Goal: Task Accomplishment & Management: Use online tool/utility

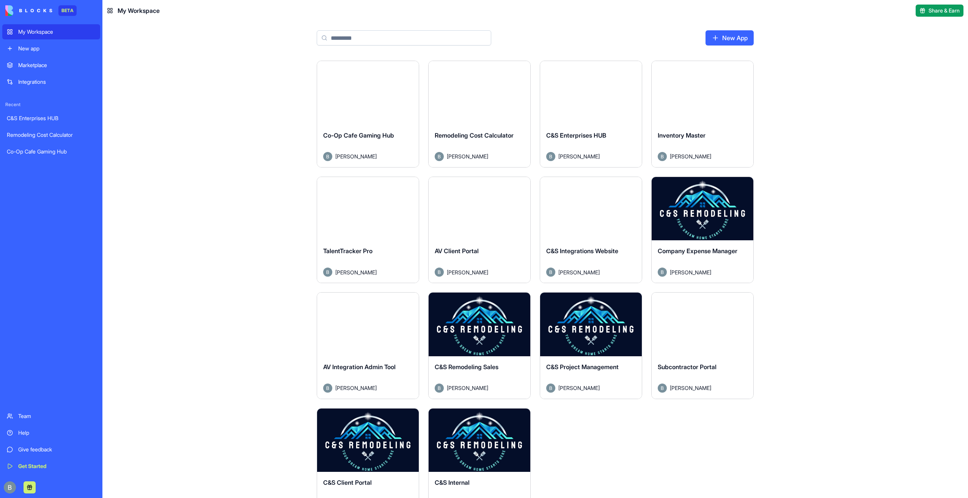
click at [477, 327] on button "Launch" at bounding box center [479, 324] width 57 height 15
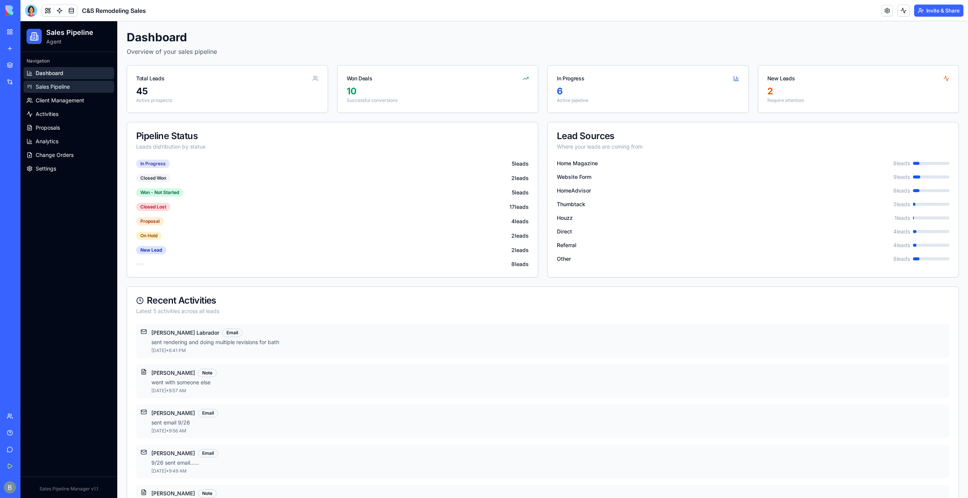
click at [83, 91] on link "Sales Pipeline" at bounding box center [69, 87] width 91 height 12
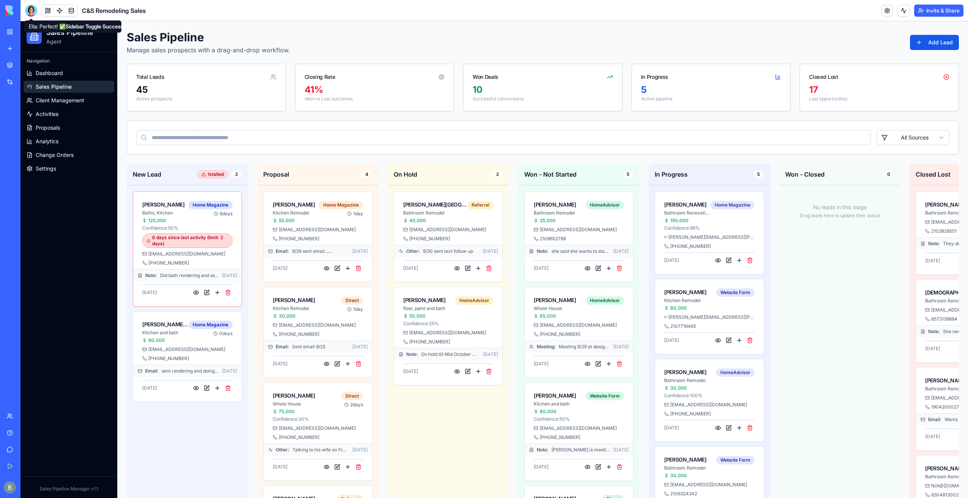
click at [36, 14] on div at bounding box center [31, 11] width 12 height 12
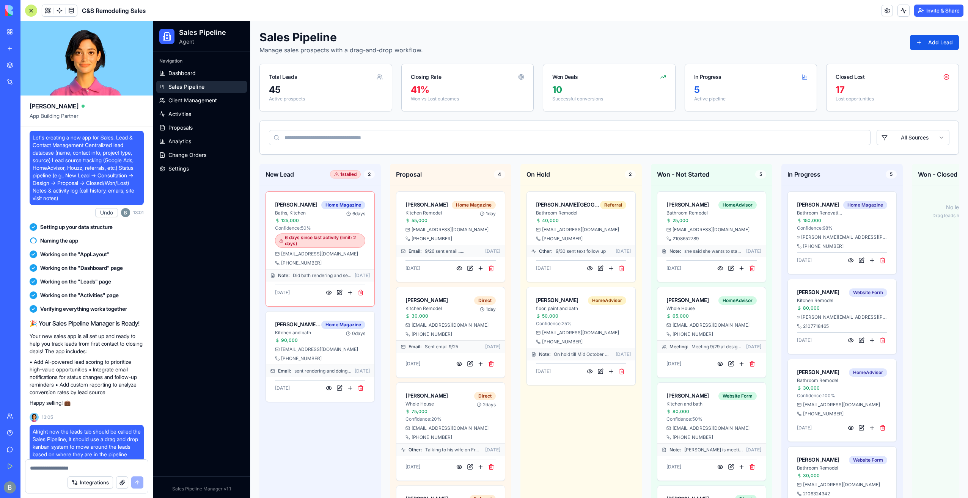
scroll to position [78562, 0]
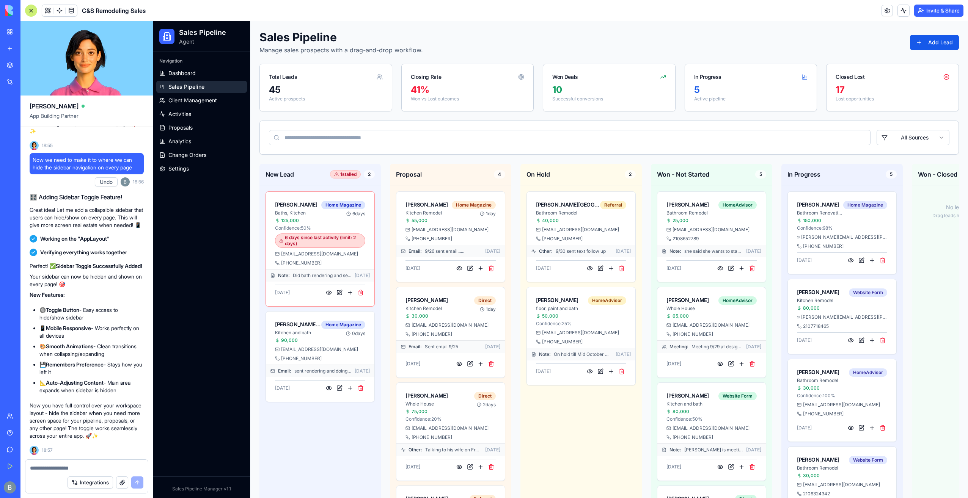
click at [64, 468] on textarea at bounding box center [86, 469] width 113 height 8
click at [64, 467] on textarea at bounding box center [86, 469] width 113 height 8
type textarea "*"
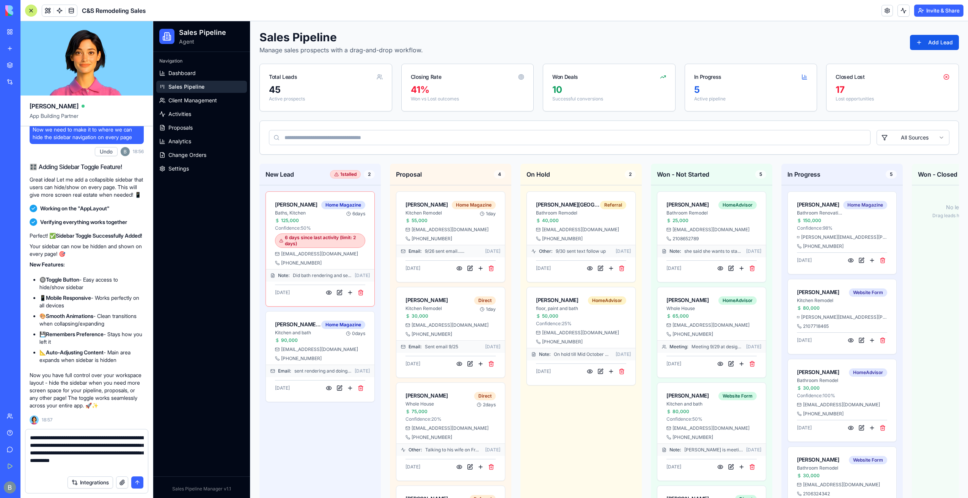
type textarea "**********"
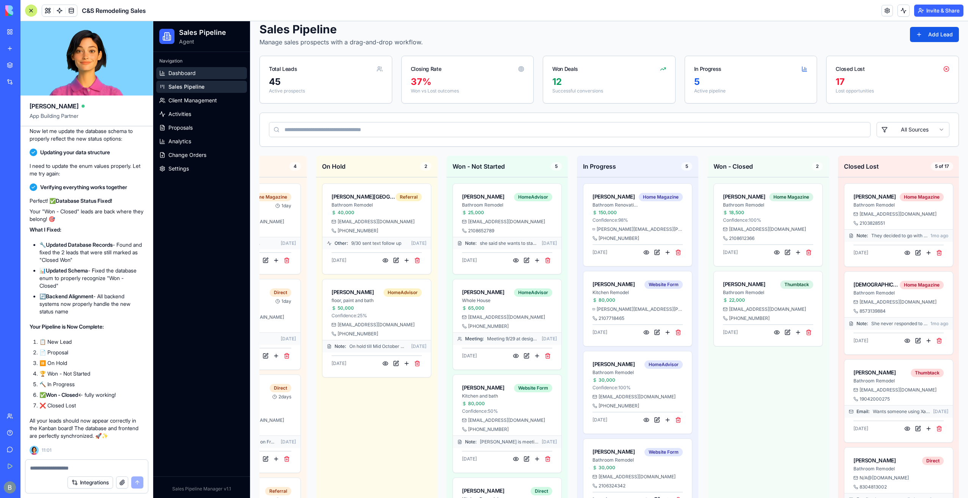
scroll to position [0, 0]
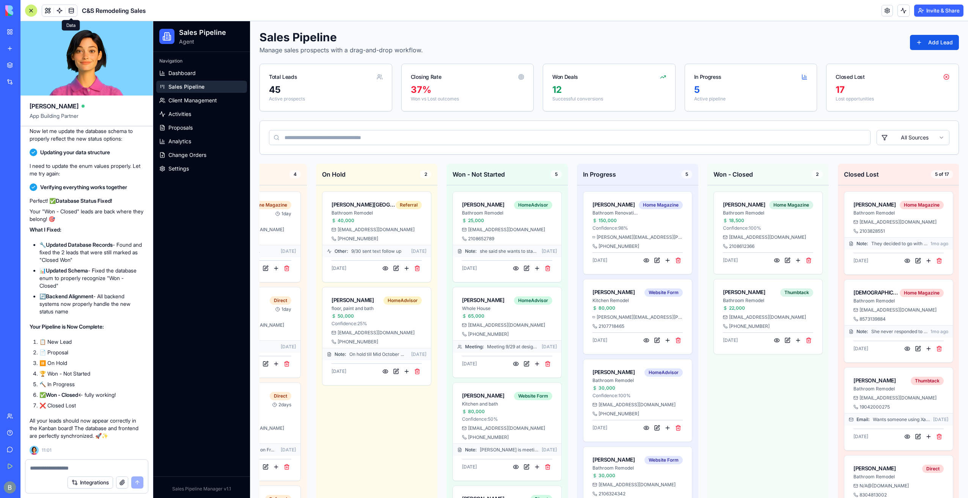
click at [72, 14] on span at bounding box center [71, 10] width 21 height 21
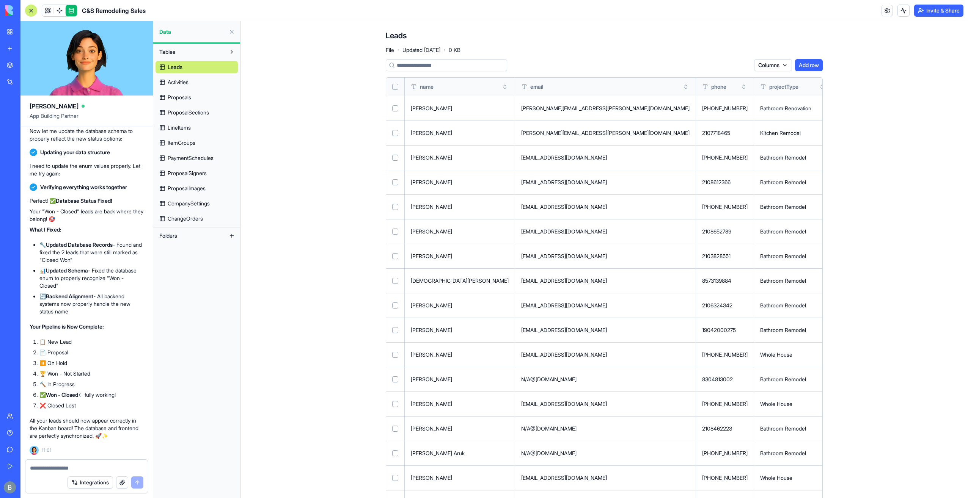
click at [928, 85] on button "Toggle sort" at bounding box center [932, 87] width 8 height 8
click at [29, 11] on div at bounding box center [31, 11] width 12 height 12
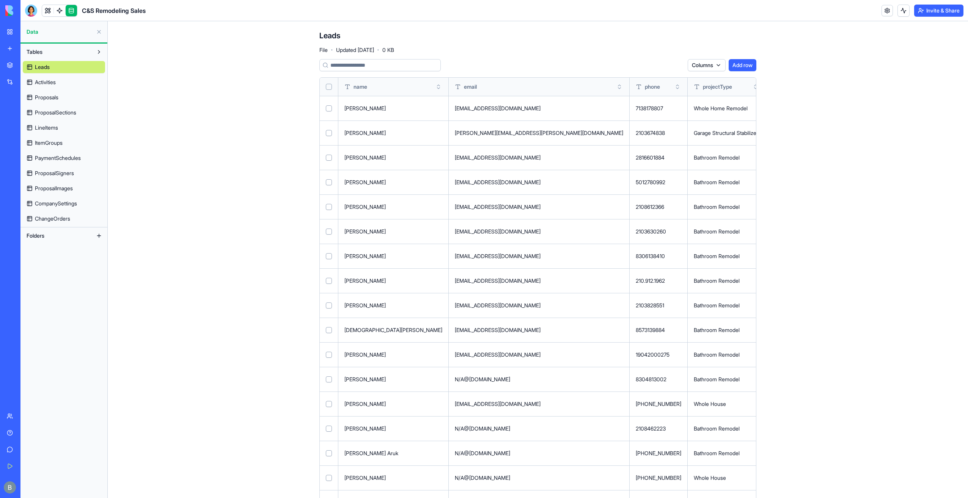
click at [29, 11] on div at bounding box center [31, 11] width 12 height 12
click at [50, 11] on span at bounding box center [59, 10] width 21 height 21
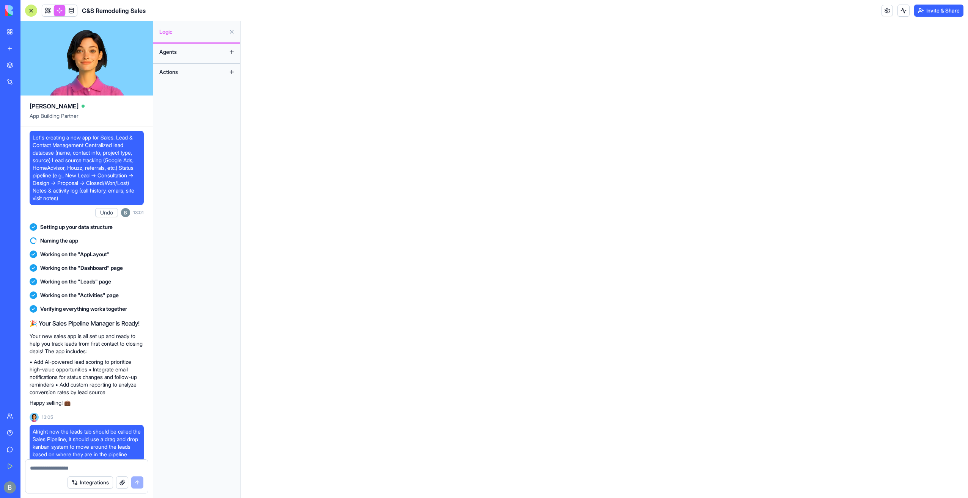
scroll to position [79067, 0]
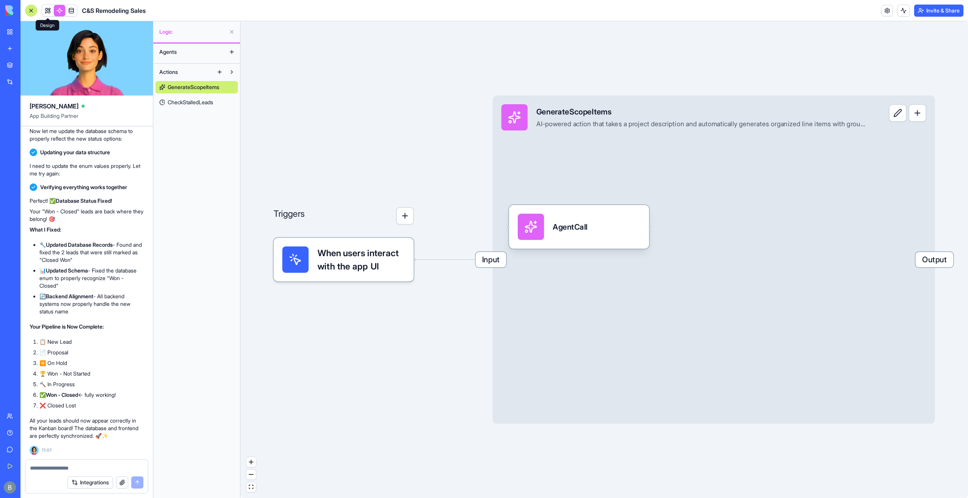
click at [49, 11] on link at bounding box center [47, 10] width 11 height 11
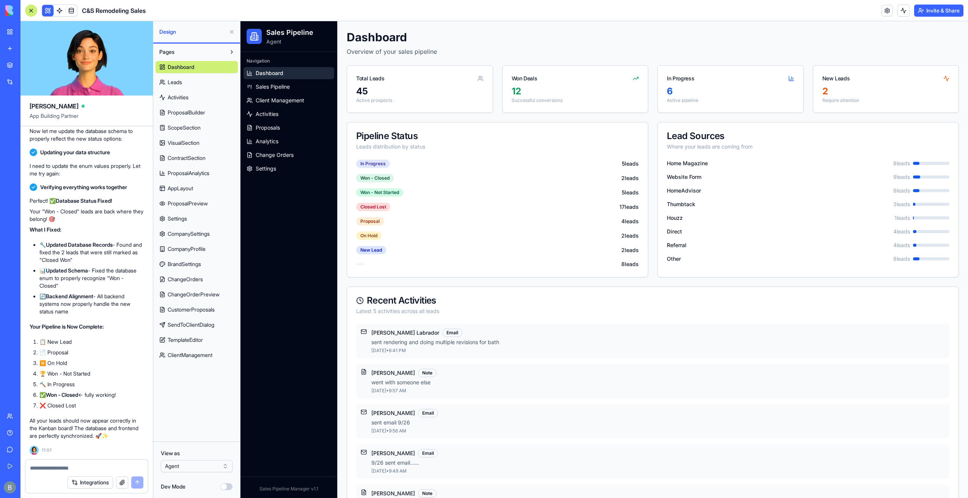
click at [230, 31] on button at bounding box center [232, 32] width 12 height 12
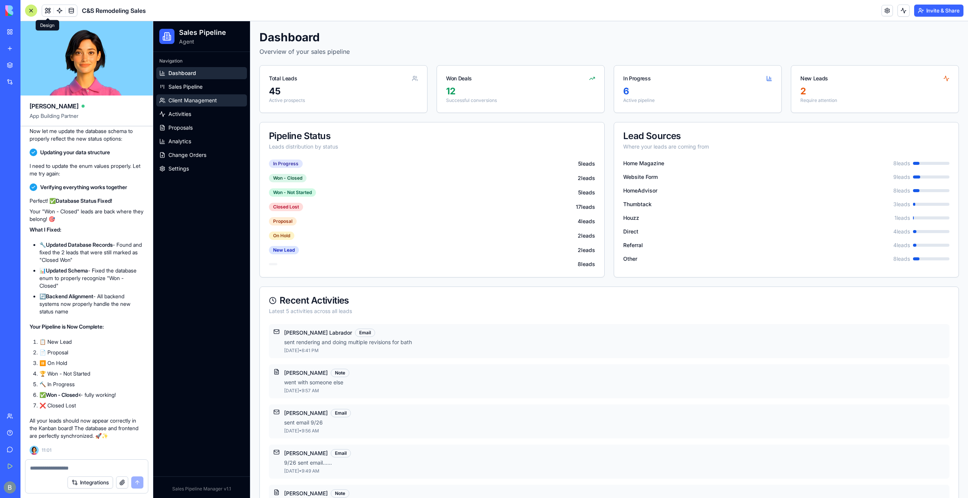
click at [208, 102] on span "Client Management" at bounding box center [192, 101] width 49 height 8
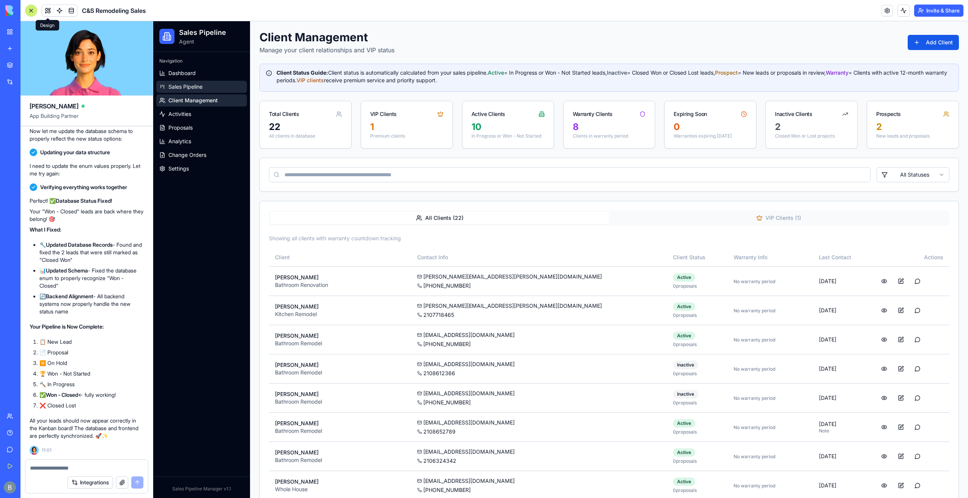
click at [209, 85] on link "Sales Pipeline" at bounding box center [201, 87] width 91 height 12
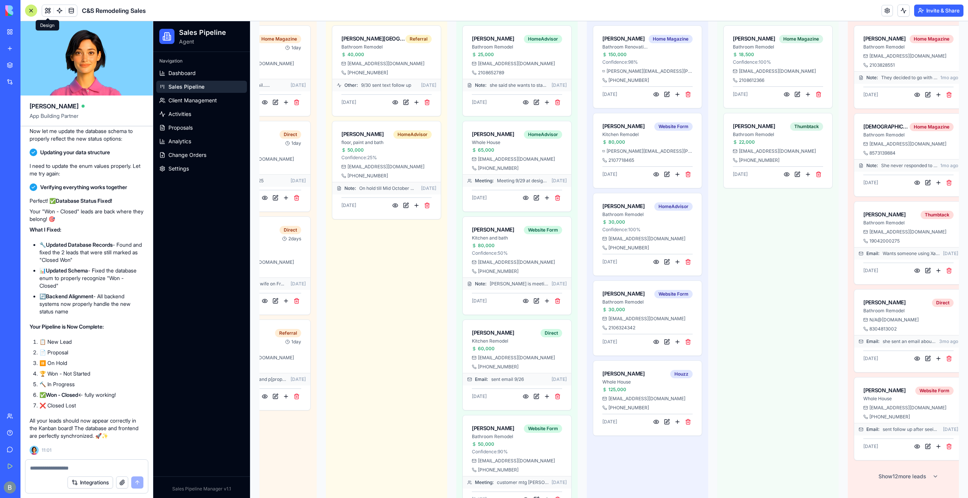
scroll to position [16, 0]
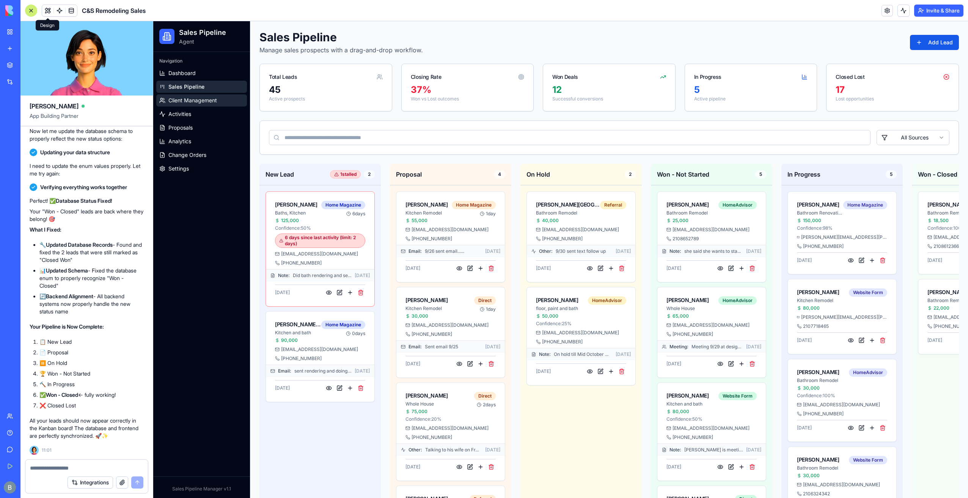
click at [206, 100] on span "Client Management" at bounding box center [192, 101] width 49 height 8
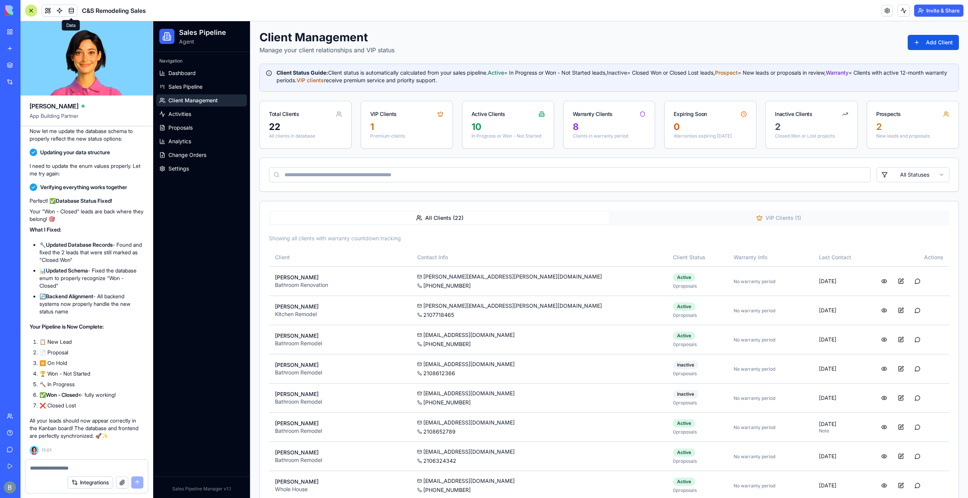
click at [72, 11] on link at bounding box center [71, 10] width 11 height 11
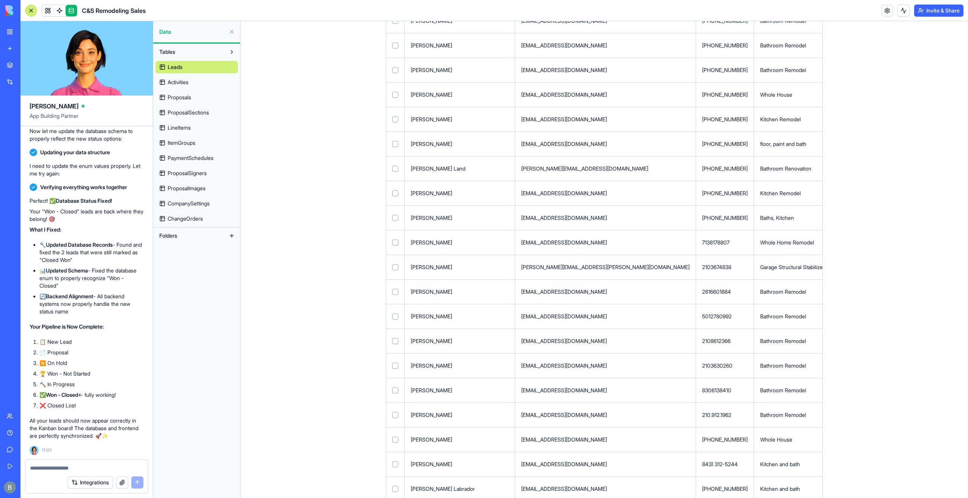
scroll to position [717, 0]
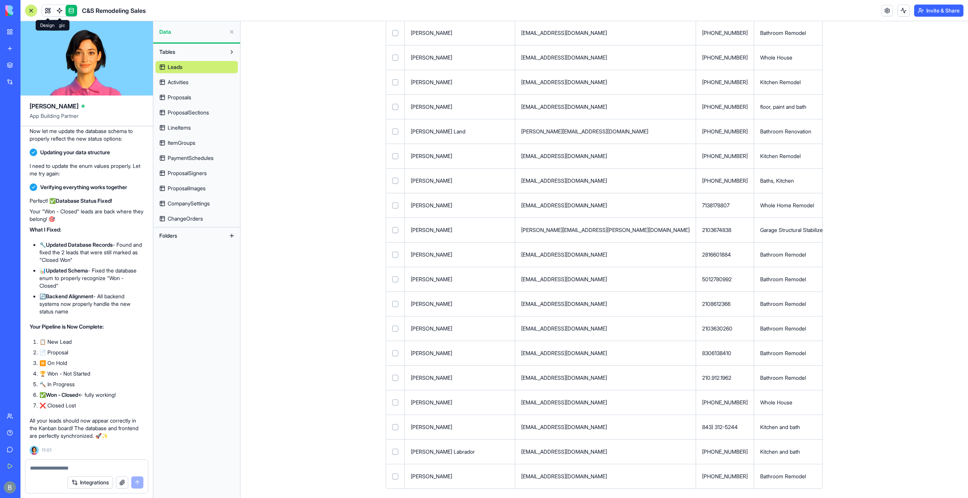
click at [53, 8] on link at bounding box center [47, 10] width 11 height 11
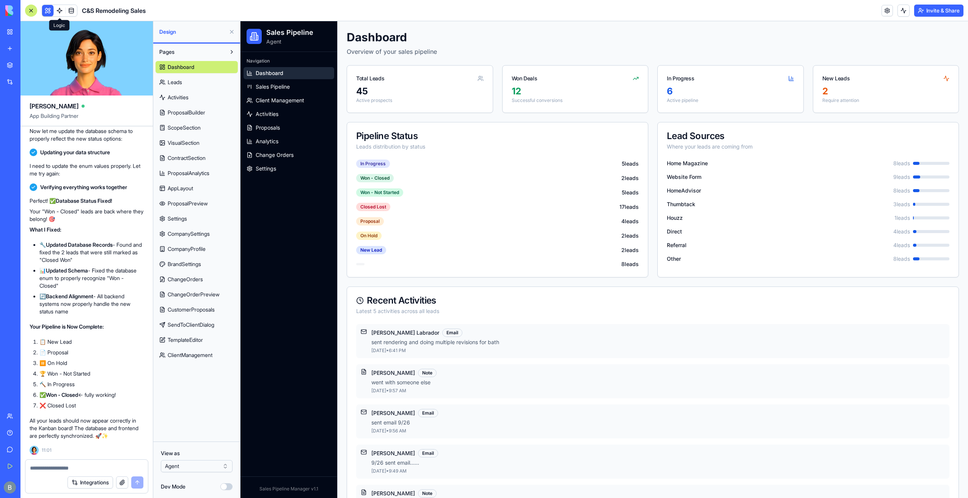
click at [61, 468] on textarea at bounding box center [86, 469] width 113 height 8
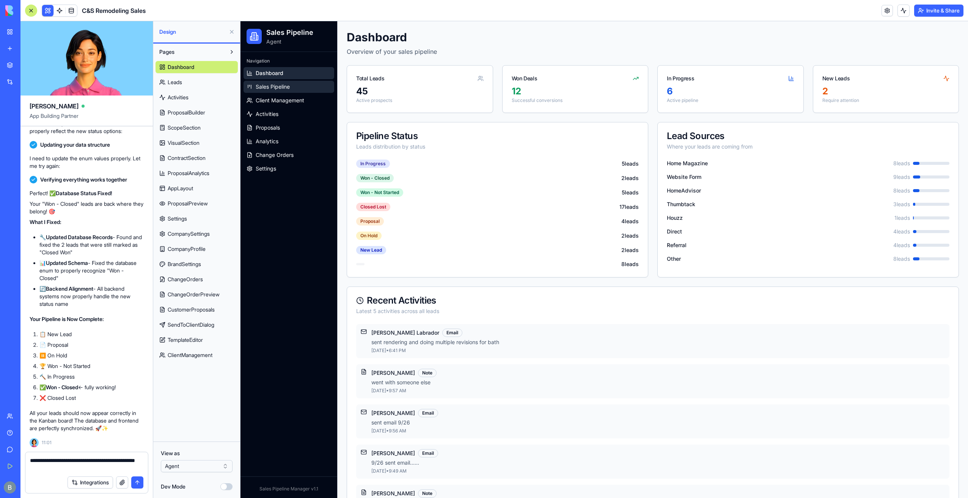
click at [275, 85] on span "Sales Pipeline" at bounding box center [273, 87] width 34 height 8
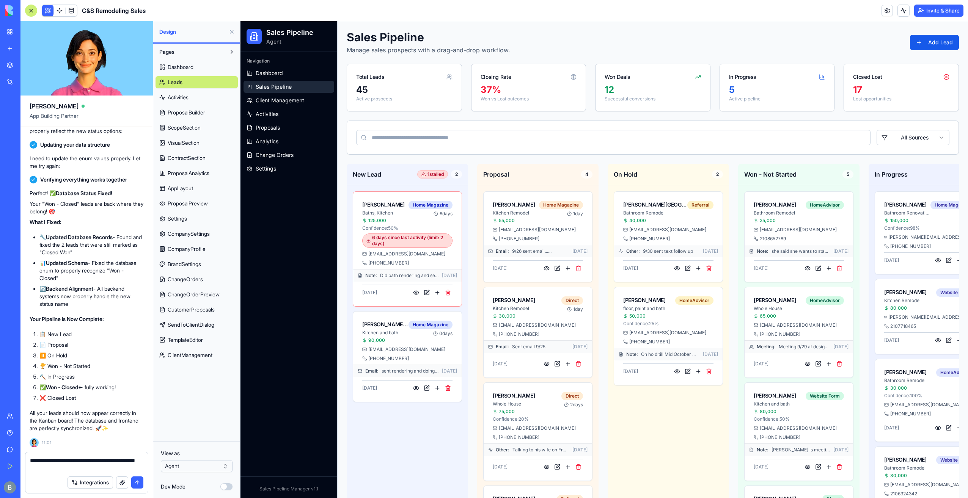
click at [97, 468] on textarea "**********" at bounding box center [87, 464] width 114 height 15
click at [69, 463] on textarea "**********" at bounding box center [87, 464] width 114 height 15
click at [69, 467] on textarea "**********" at bounding box center [87, 464] width 114 height 15
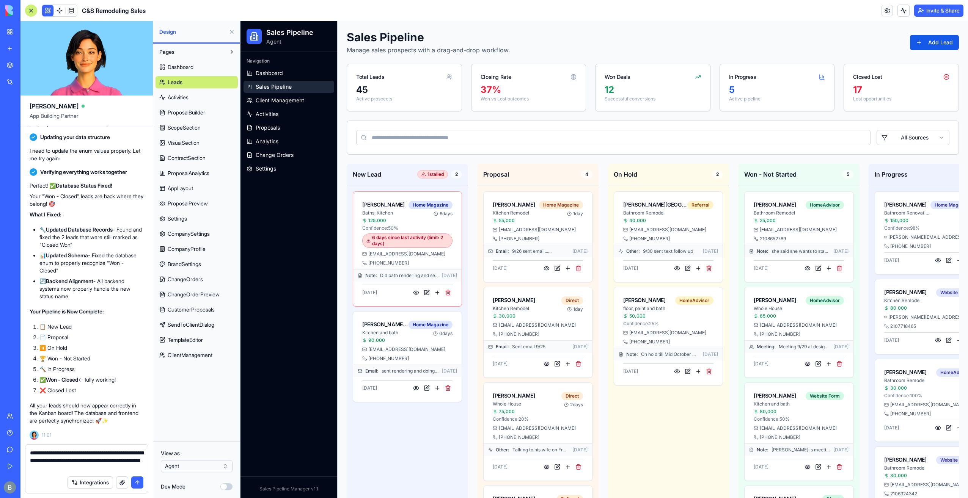
type textarea "**********"
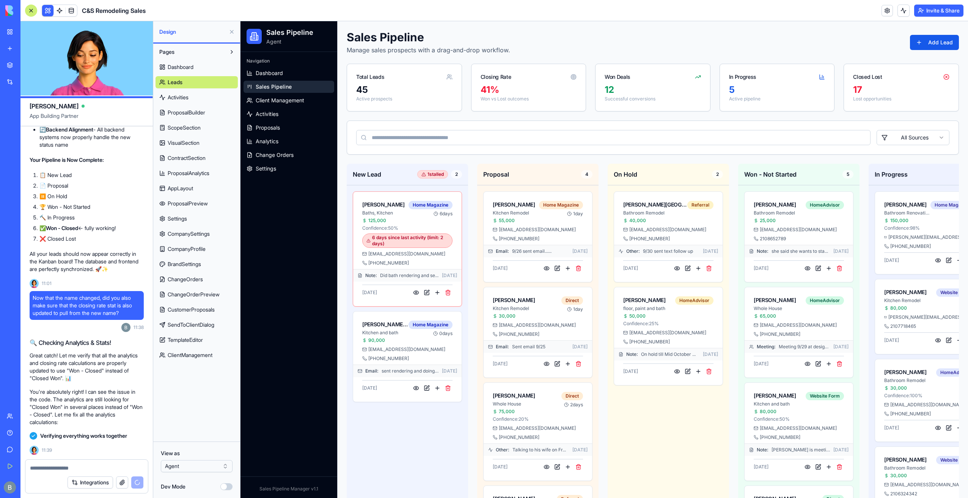
scroll to position [79487, 0]
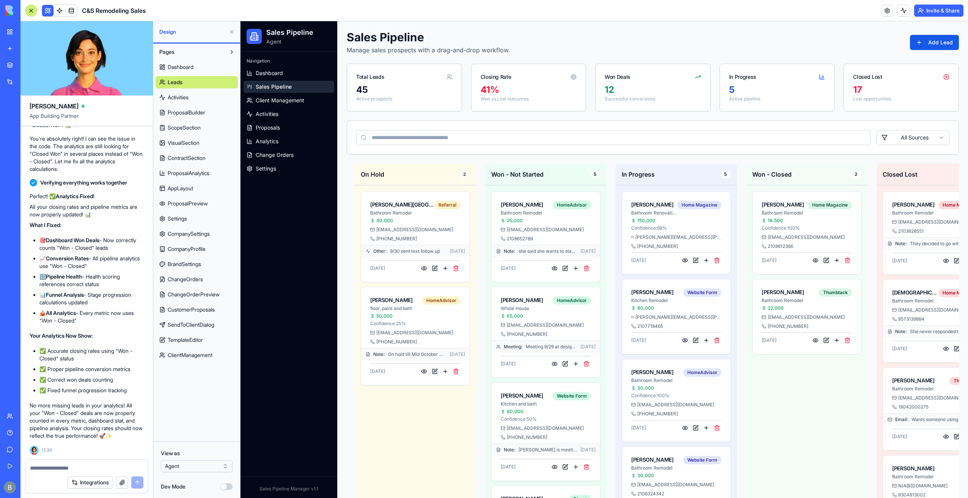
click at [234, 32] on button at bounding box center [232, 32] width 12 height 12
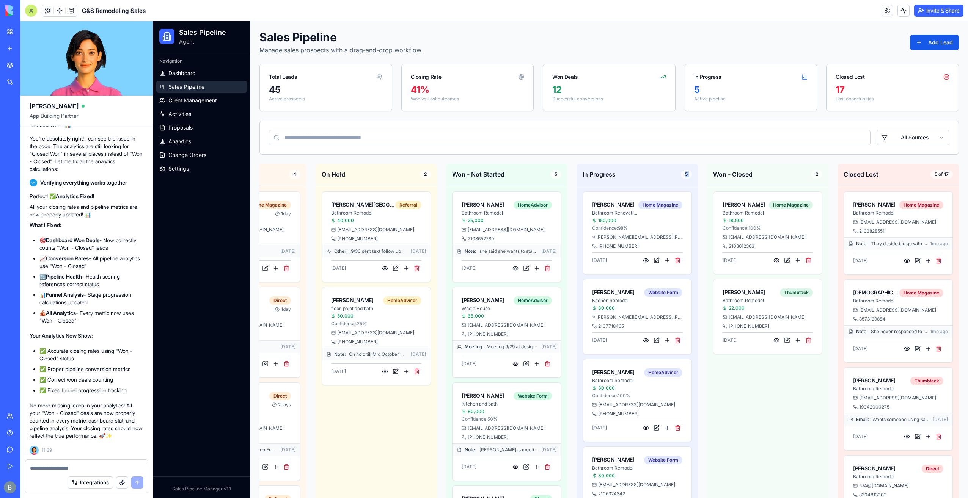
drag, startPoint x: 668, startPoint y: 169, endPoint x: 703, endPoint y: 178, distance: 36.7
click at [703, 178] on div "New Lead 1 stalled 2 Shawn Carroll Baths, Kitchen 125,000 Confidence: 50 % Home…" at bounding box center [507, 428] width 904 height 528
click at [692, 184] on div "New Lead 1 stalled 2 Shawn Carroll Baths, Kitchen 125,000 Confidence: 50 % Home…" at bounding box center [507, 428] width 904 height 528
click at [652, 170] on div "In Progress 5" at bounding box center [637, 174] width 109 height 9
click at [554, 141] on input at bounding box center [570, 137] width 602 height 15
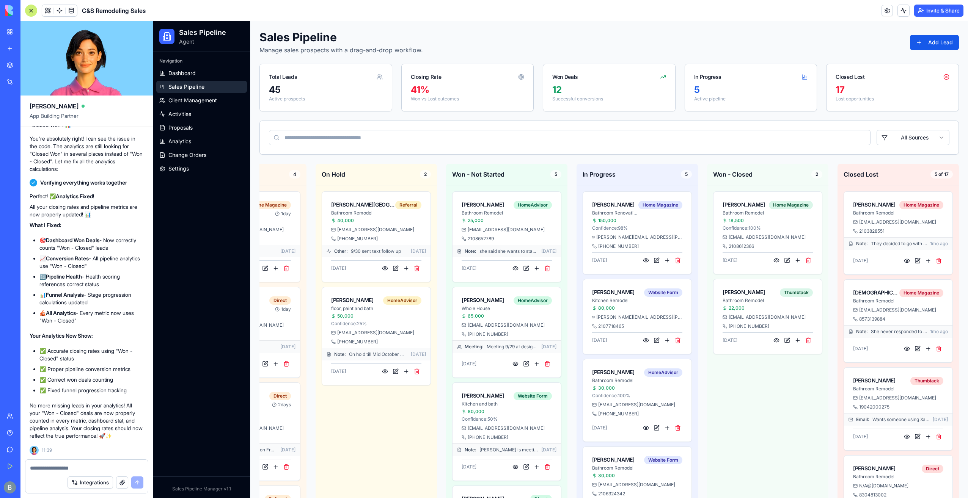
click at [547, 112] on div "Sales Pipeline Manage sales prospects with a drag-and-drop workflow. Add Lead T…" at bounding box center [609, 361] width 700 height 662
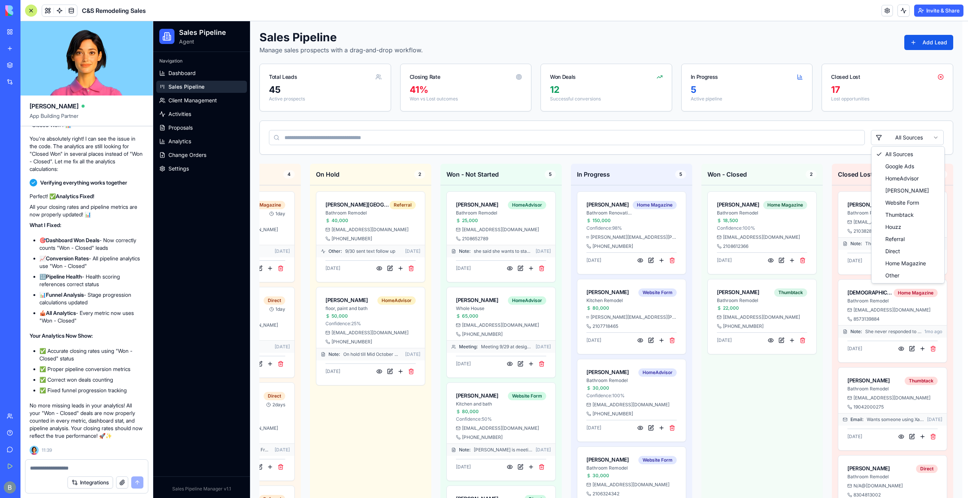
click at [901, 140] on html "Sales Pipeline Agent Navigation Dashboard Sales Pipeline Client Management Acti…" at bounding box center [560, 361] width 815 height 680
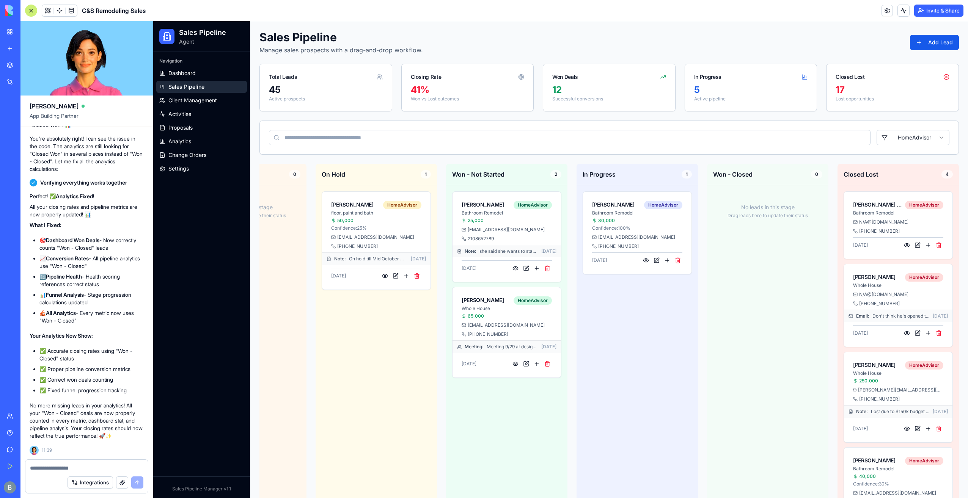
click at [899, 140] on html "Sales Pipeline Agent Navigation Dashboard Sales Pipeline Client Management Acti…" at bounding box center [560, 294] width 815 height 546
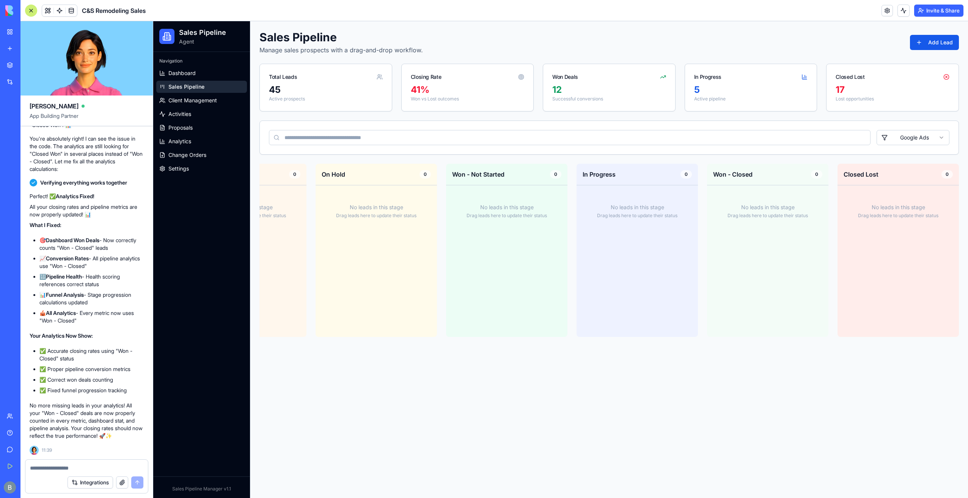
click at [900, 140] on html "Sales Pipeline Agent Navigation Dashboard Sales Pipeline Client Management Acti…" at bounding box center [560, 259] width 815 height 477
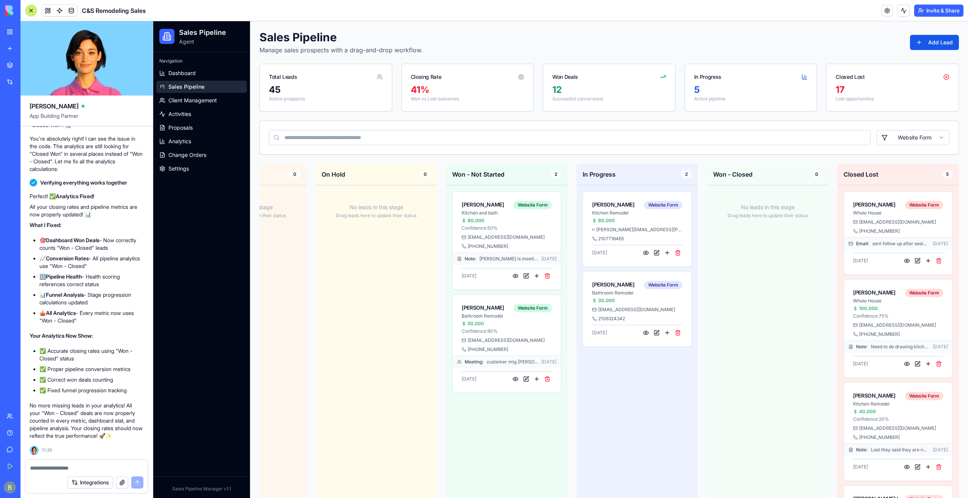
click at [902, 142] on html "Sales Pipeline Agent Navigation Dashboard Sales Pipeline Client Management Acti…" at bounding box center [560, 357] width 815 height 672
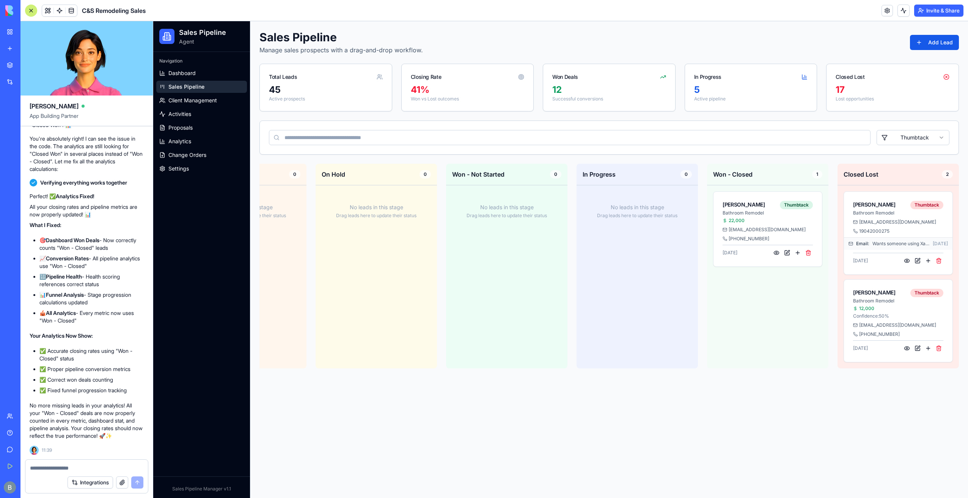
click at [920, 130] on div "Thumbtack" at bounding box center [609, 137] width 699 height 33
click at [923, 140] on html "Sales Pipeline Agent Navigation Dashboard Sales Pipeline Client Management Acti…" at bounding box center [560, 259] width 815 height 477
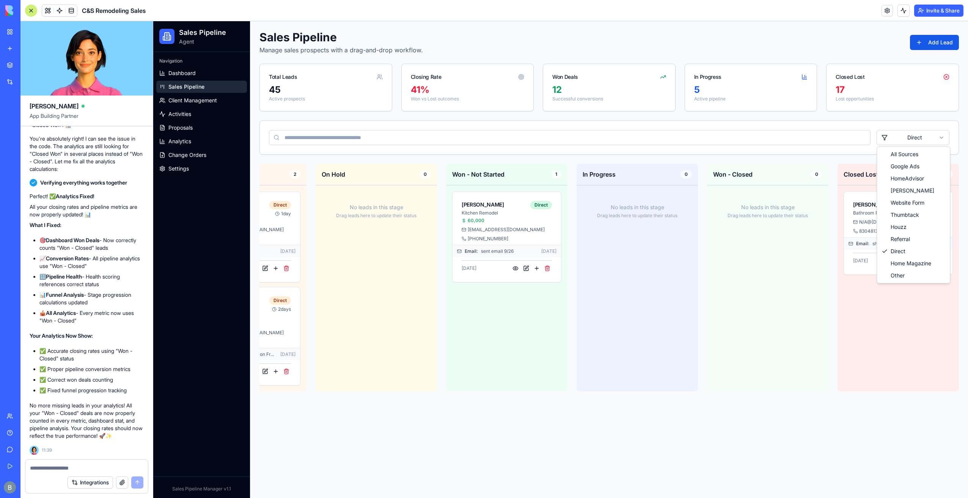
click at [915, 134] on html "Sales Pipeline Agent Navigation Dashboard Sales Pipeline Client Management Acti…" at bounding box center [560, 259] width 815 height 477
click at [750, 265] on html "Sales Pipeline Agent Navigation Dashboard Sales Pipeline Client Management Acti…" at bounding box center [560, 259] width 815 height 477
click at [907, 145] on div "Direct" at bounding box center [609, 137] width 699 height 33
click at [905, 139] on html "Sales Pipeline Agent Navigation Dashboard Sales Pipeline Client Management Acti…" at bounding box center [560, 259] width 815 height 477
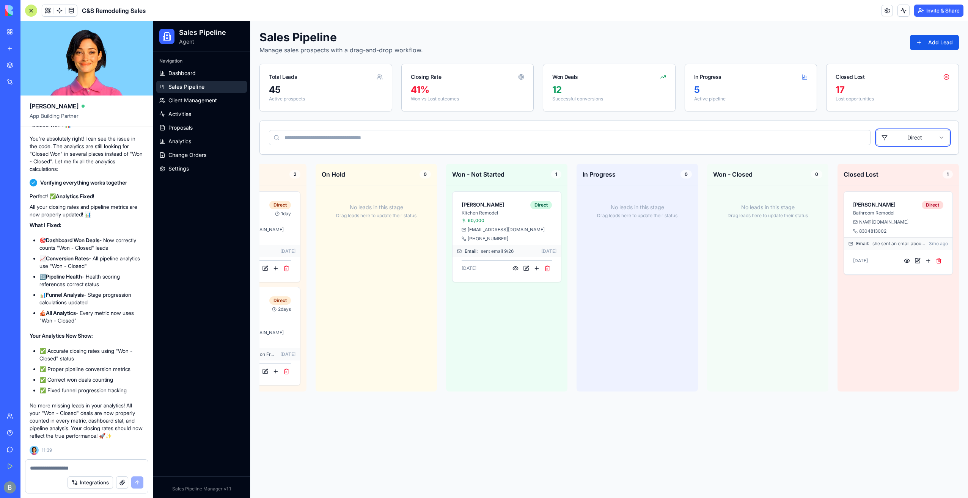
drag, startPoint x: 645, startPoint y: 403, endPoint x: 629, endPoint y: 403, distance: 16.3
click at [629, 403] on html "Sales Pipeline Agent Navigation Dashboard Sales Pipeline Client Management Acti…" at bounding box center [560, 259] width 815 height 477
click at [914, 141] on html "Sales Pipeline Agent Navigation Dashboard Sales Pipeline Client Management Acti…" at bounding box center [560, 259] width 815 height 477
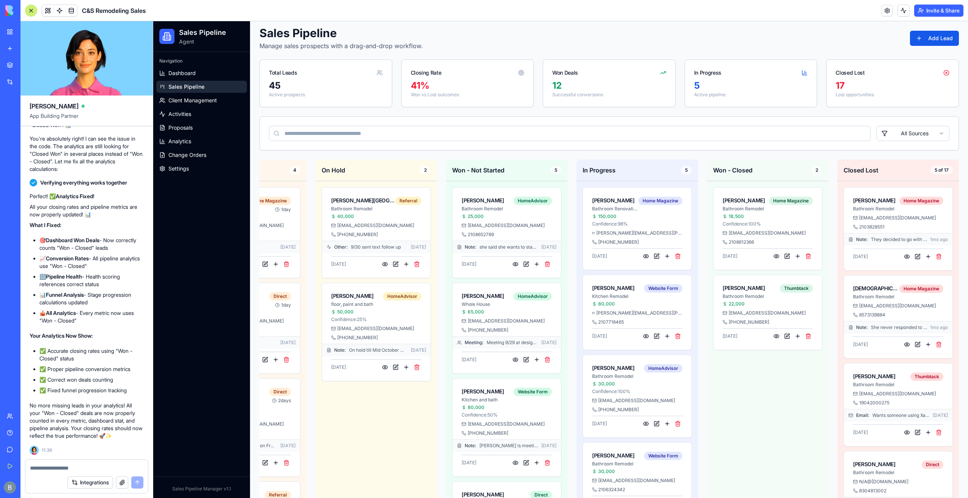
scroll to position [0, 0]
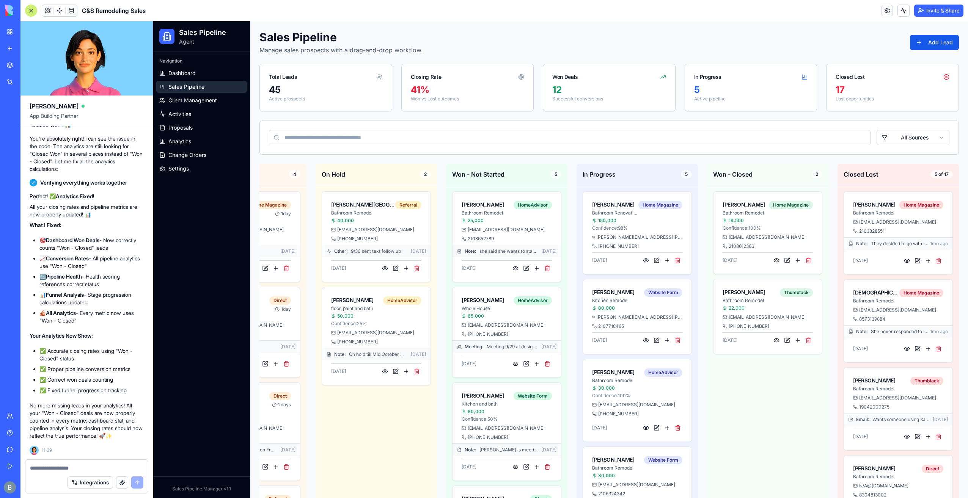
click at [889, 137] on html "Sales Pipeline Agent Navigation Dashboard Sales Pipeline Client Management Acti…" at bounding box center [560, 361] width 815 height 680
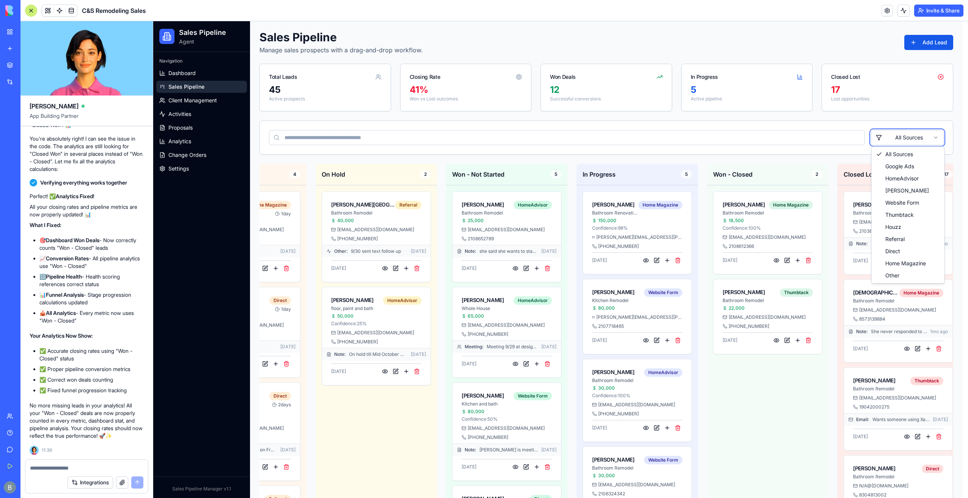
click at [518, 156] on html "Sales Pipeline Agent Navigation Dashboard Sales Pipeline Client Management Acti…" at bounding box center [560, 361] width 815 height 680
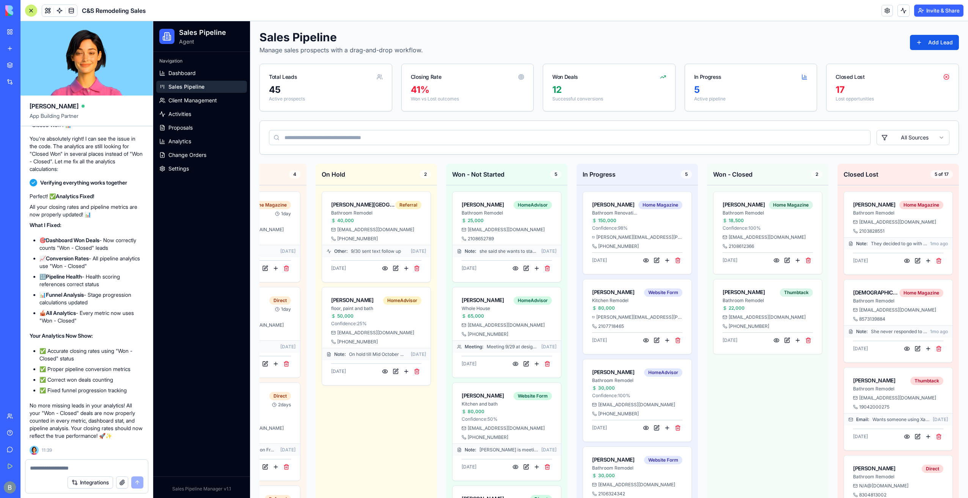
click at [103, 471] on textarea at bounding box center [86, 469] width 113 height 8
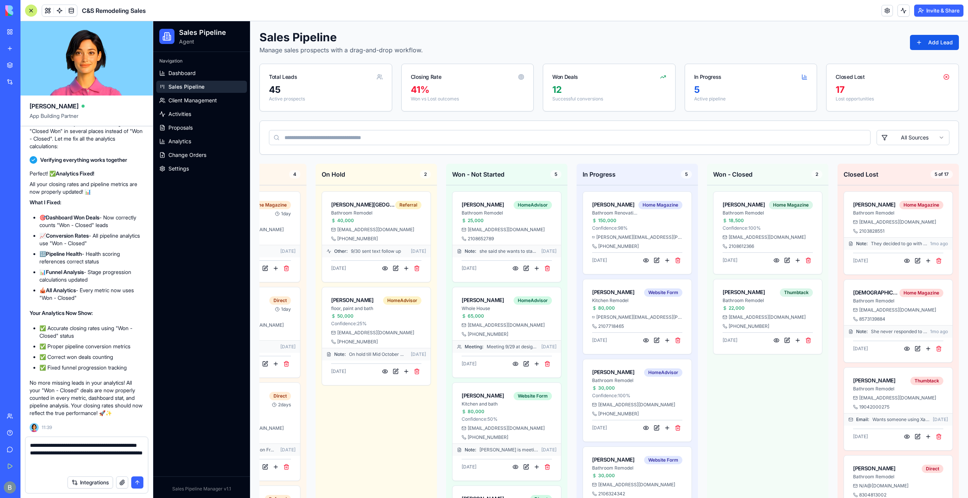
type textarea "**********"
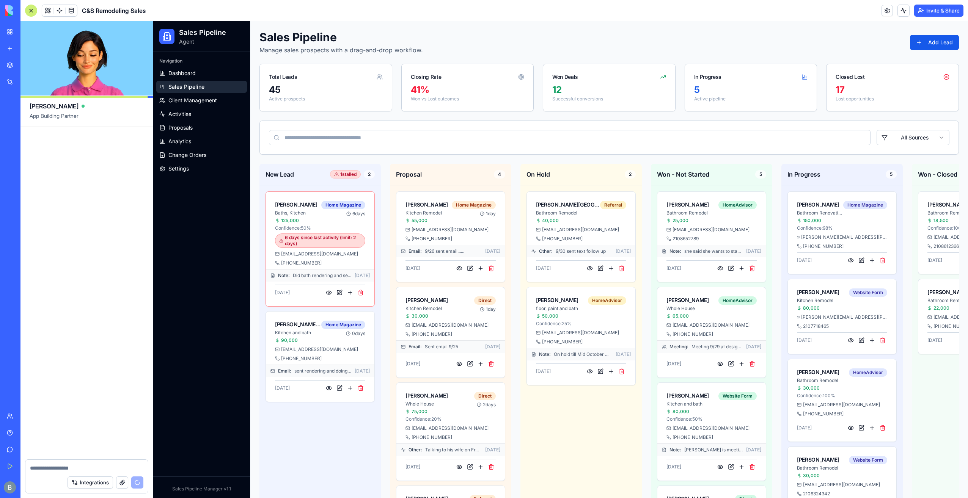
scroll to position [80020, 0]
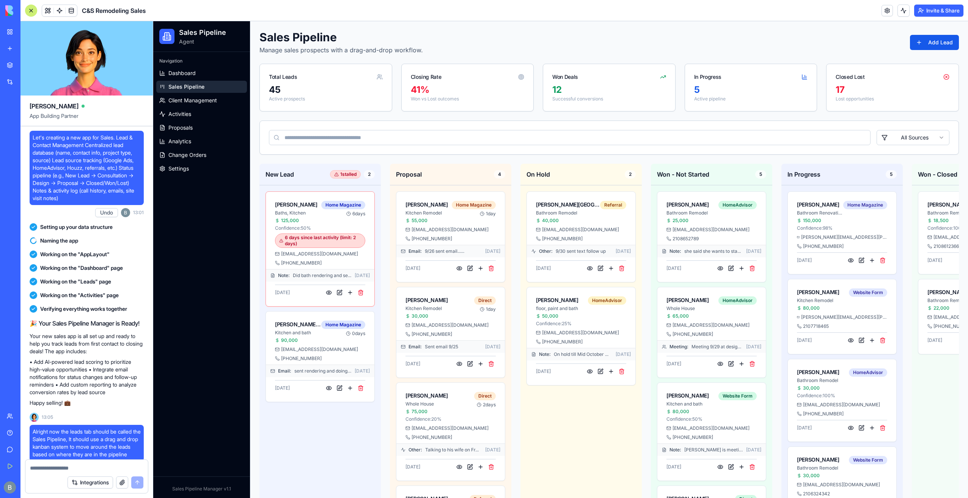
scroll to position [80020, 0]
